Goal: Information Seeking & Learning: Compare options

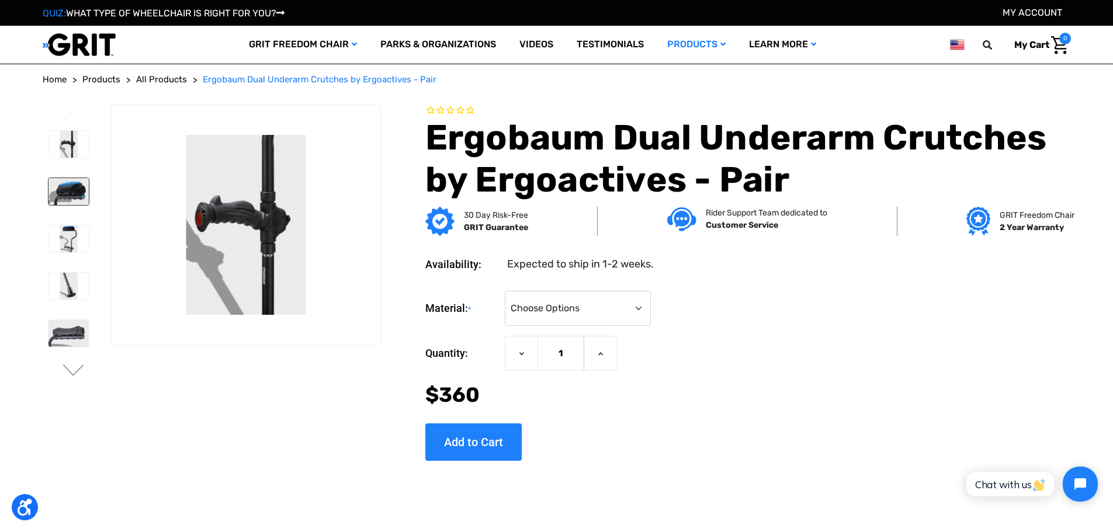
click at [63, 187] on img at bounding box center [68, 191] width 40 height 27
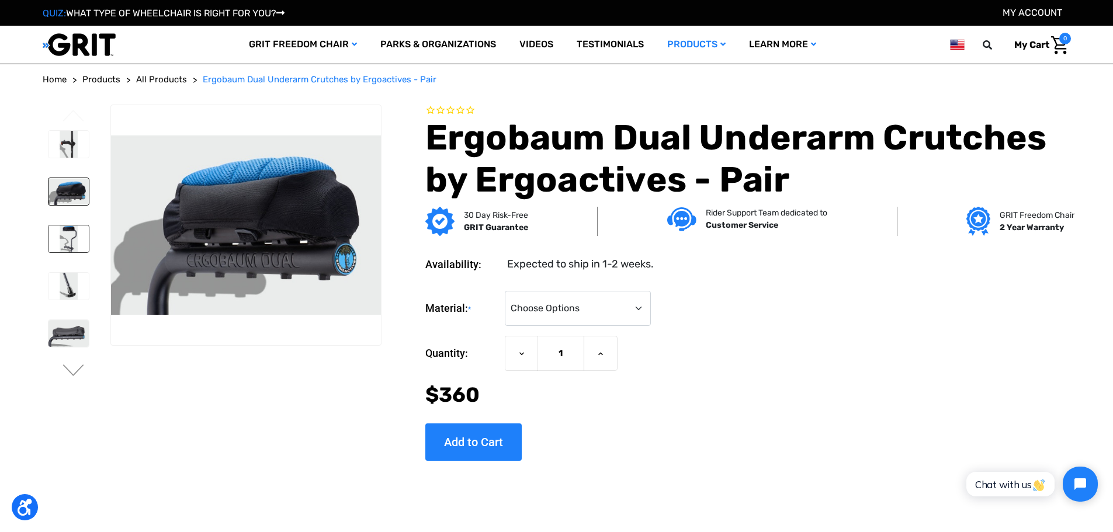
click at [59, 242] on img at bounding box center [68, 239] width 40 height 27
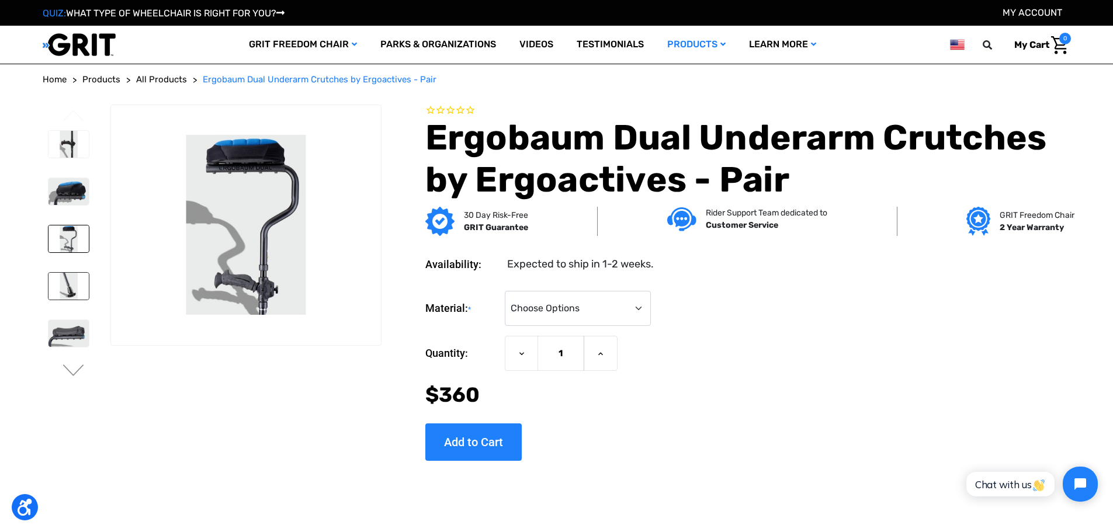
click at [65, 285] on img at bounding box center [68, 286] width 40 height 27
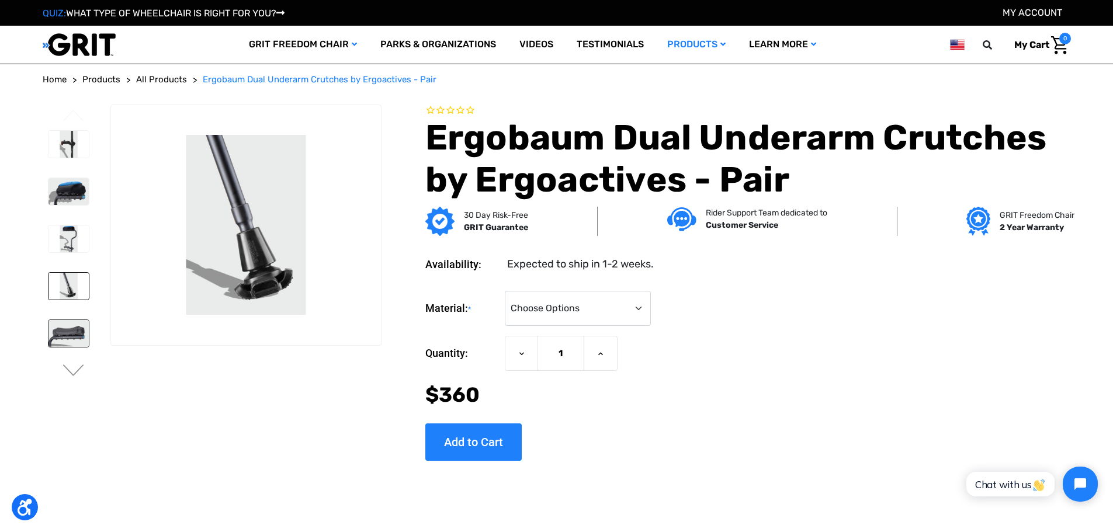
click at [63, 330] on img at bounding box center [68, 333] width 40 height 27
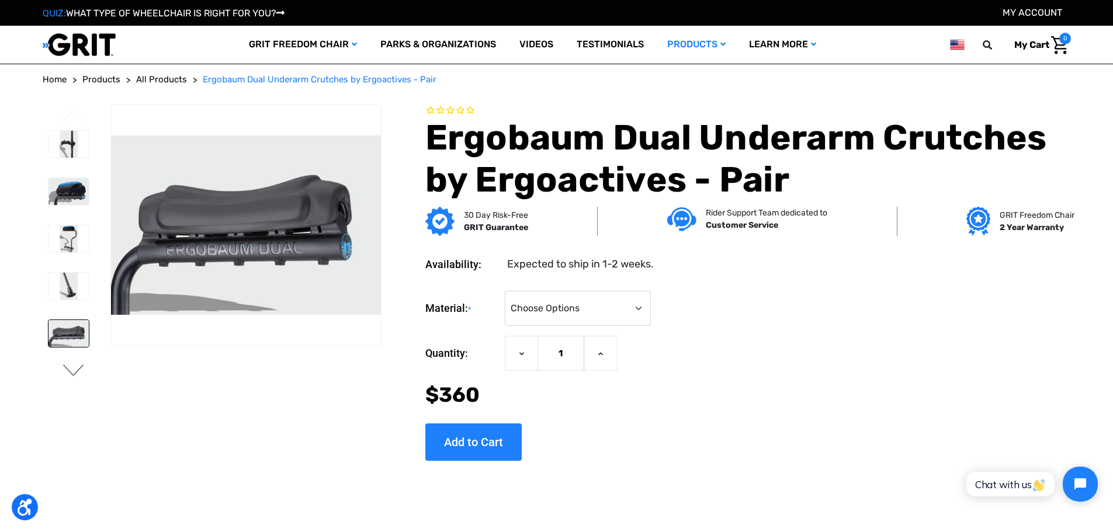
click at [67, 373] on button "Next" at bounding box center [73, 372] width 25 height 14
click at [64, 140] on img at bounding box center [68, 144] width 40 height 27
click at [68, 187] on img at bounding box center [68, 191] width 40 height 27
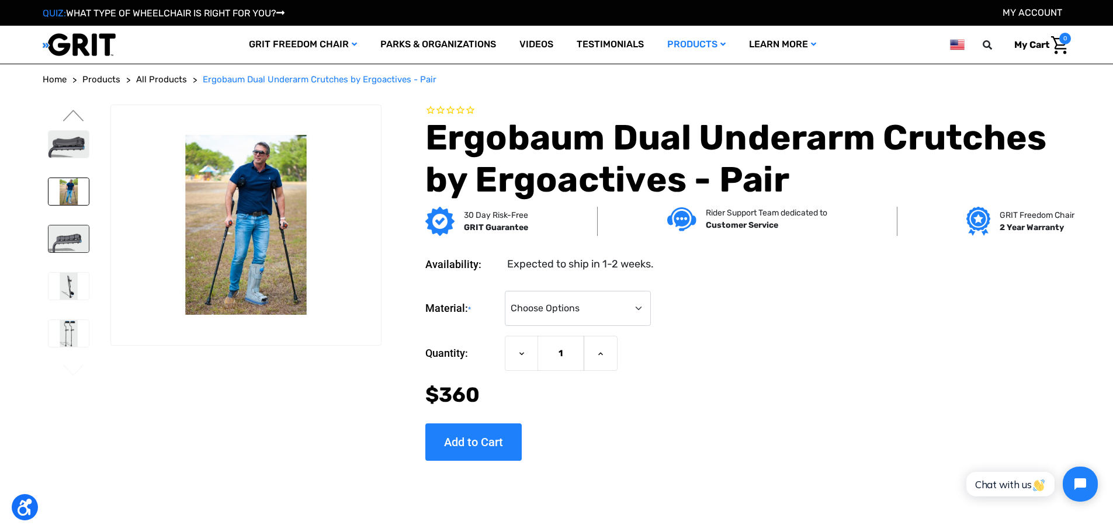
click at [64, 237] on img at bounding box center [68, 239] width 40 height 27
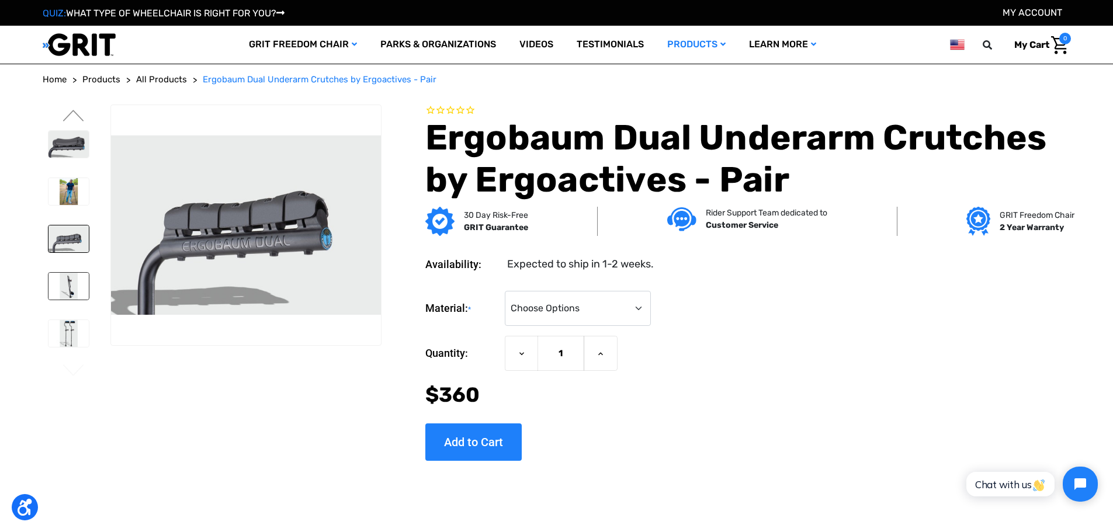
click at [67, 286] on img at bounding box center [68, 286] width 40 height 27
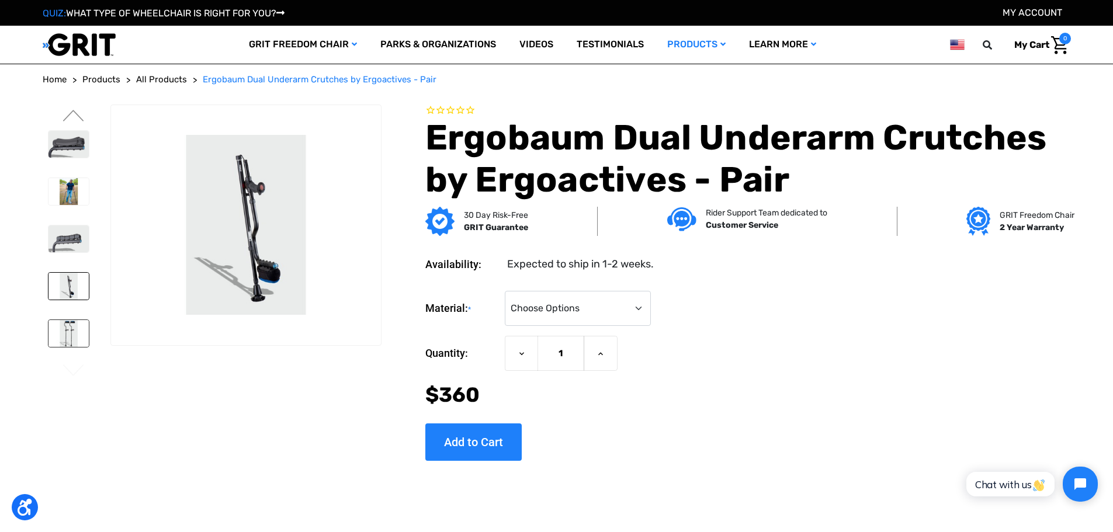
click at [66, 329] on img at bounding box center [68, 333] width 40 height 27
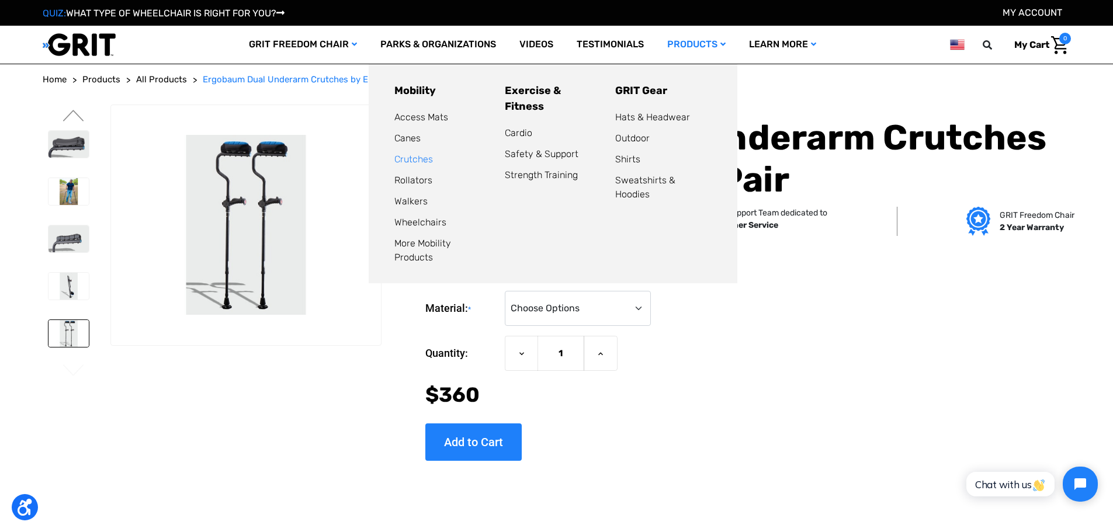
click at [401, 154] on link "Crutches" at bounding box center [413, 159] width 39 height 11
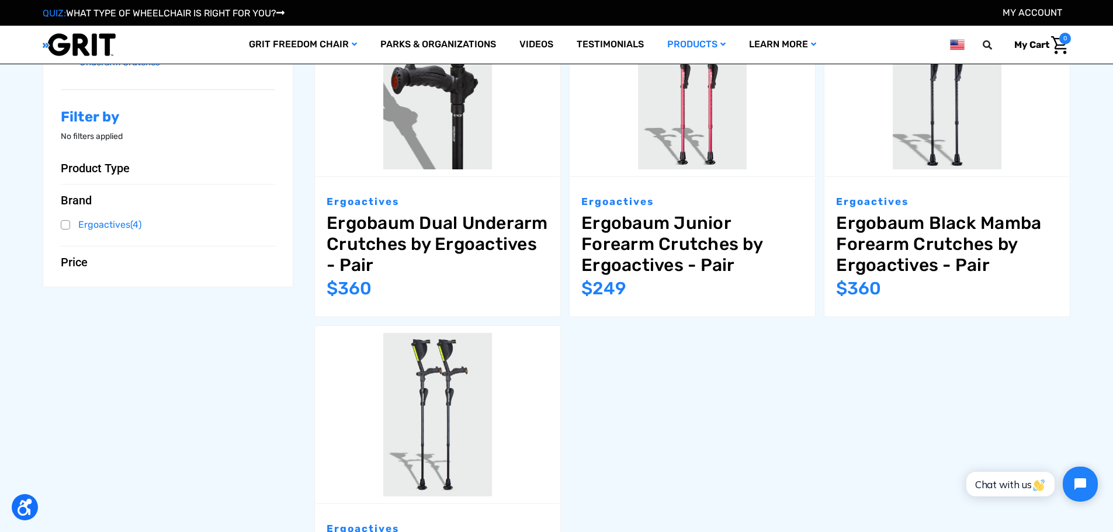
scroll to position [467, 0]
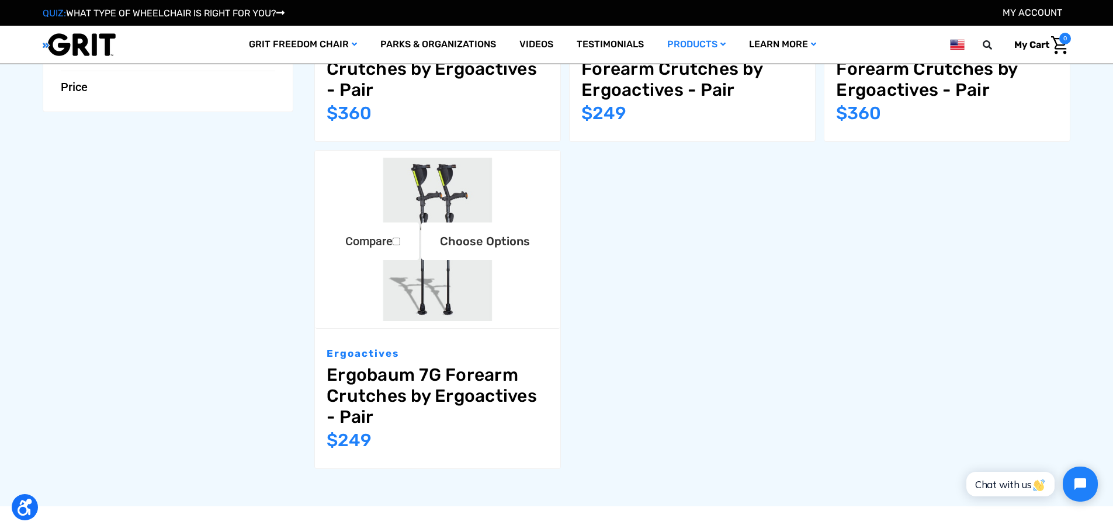
click at [457, 394] on link "Ergobaum 7G Forearm Crutches by Ergoactives - Pair" at bounding box center [438, 396] width 222 height 63
